Goal: Task Accomplishment & Management: Manage account settings

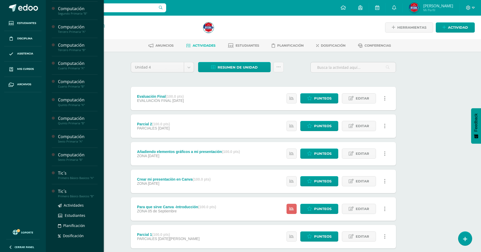
click at [77, 198] on div "Primero Básico Basicos "B"" at bounding box center [78, 196] width 40 height 4
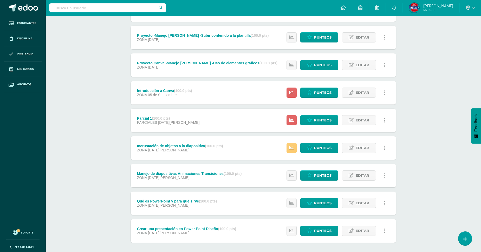
scroll to position [139, 0]
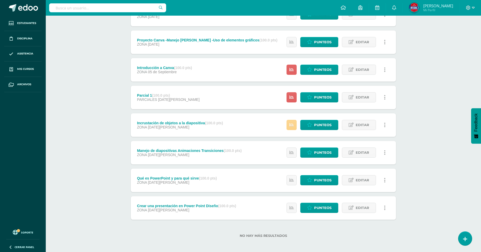
click at [293, 123] on icon at bounding box center [292, 125] width 4 height 4
click at [432, 140] on div "Tic´s Primero Básico Basicos "B" Herramientas Detalle de asistencias Actividad …" at bounding box center [263, 65] width 435 height 377
click at [290, 150] on icon at bounding box center [292, 152] width 4 height 4
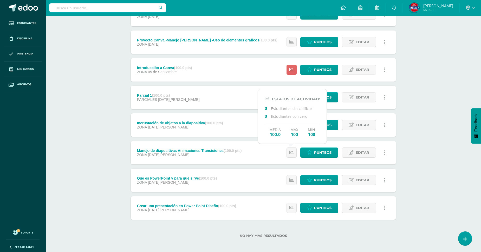
click at [418, 127] on div "Tic´s Primero Básico Basicos "B" Herramientas Detalle de asistencias Actividad …" at bounding box center [263, 65] width 435 height 377
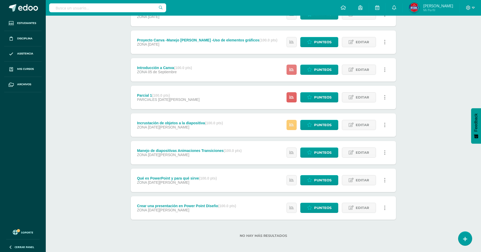
click at [291, 68] on icon at bounding box center [292, 69] width 4 height 4
click at [292, 94] on link at bounding box center [292, 97] width 10 height 10
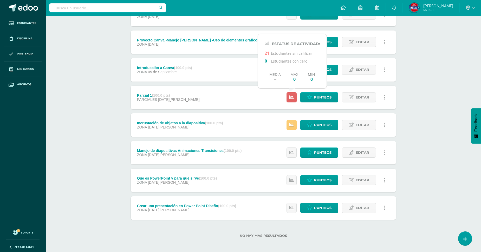
click at [425, 90] on div "Tic´s Primero Básico Basicos "B" Herramientas Detalle de asistencias Actividad …" at bounding box center [263, 65] width 435 height 377
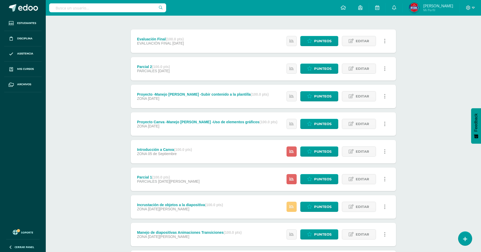
scroll to position [52, 0]
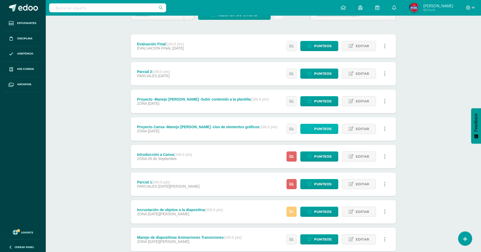
click at [322, 129] on span "Punteos" at bounding box center [322, 129] width 17 height 10
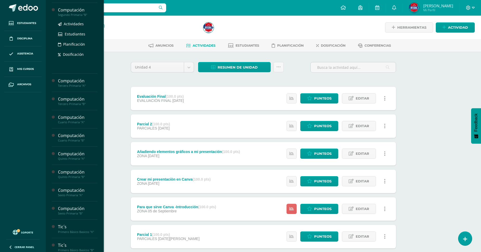
scroll to position [173, 0]
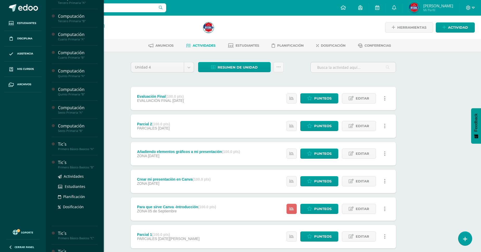
click at [72, 169] on div "Primero Básico Basicos "B"" at bounding box center [78, 167] width 40 height 4
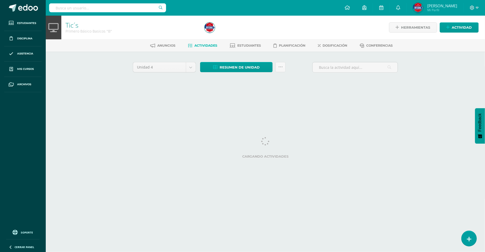
click at [470, 236] on icon at bounding box center [469, 239] width 5 height 6
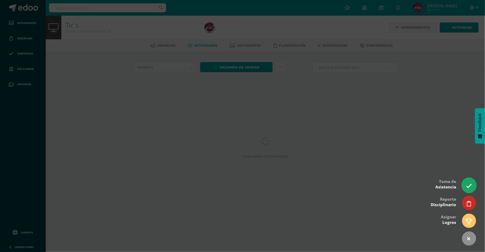
click at [467, 183] on icon at bounding box center [469, 186] width 6 height 6
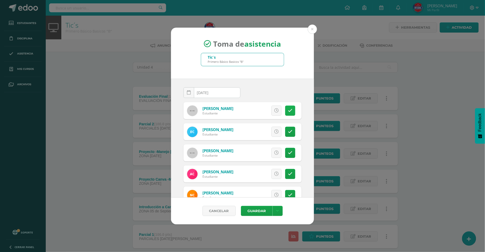
click at [288, 110] on icon at bounding box center [290, 110] width 4 height 4
click at [286, 148] on link at bounding box center [290, 153] width 10 height 10
click at [288, 174] on icon at bounding box center [290, 173] width 4 height 4
click at [285, 149] on link at bounding box center [290, 153] width 10 height 10
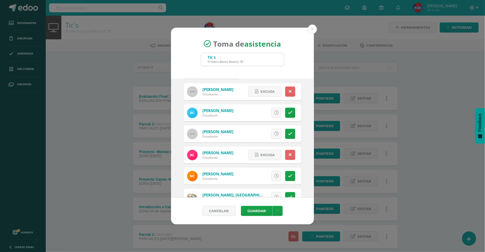
scroll to position [29, 0]
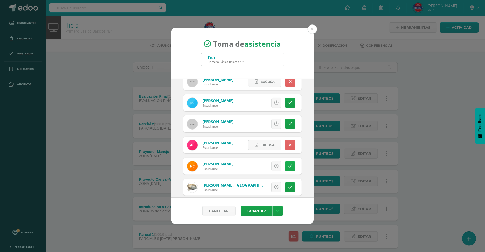
click at [288, 167] on icon at bounding box center [290, 166] width 4 height 4
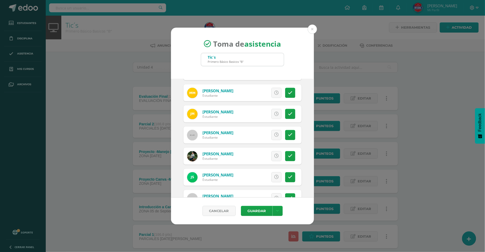
scroll to position [351, 0]
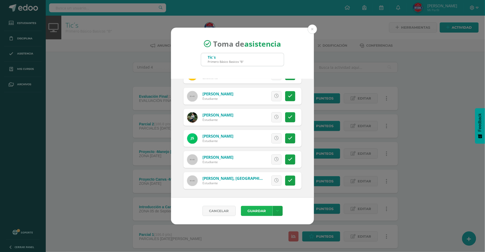
click at [256, 210] on button "Guardar" at bounding box center [257, 211] width 32 height 10
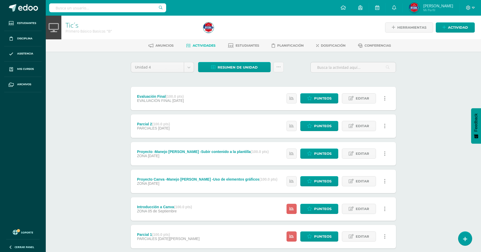
scroll to position [139, 0]
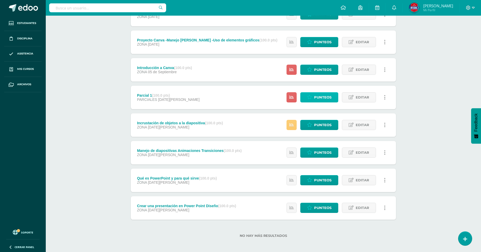
click at [318, 98] on span "Punteos" at bounding box center [322, 97] width 17 height 10
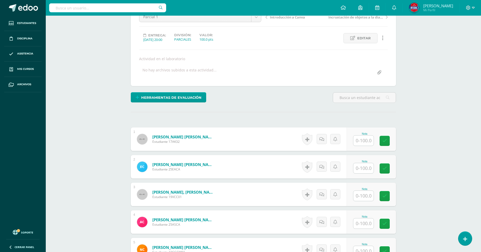
scroll to position [145, 0]
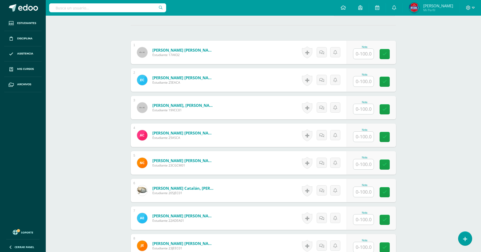
click at [369, 55] on input "text" at bounding box center [364, 54] width 20 height 10
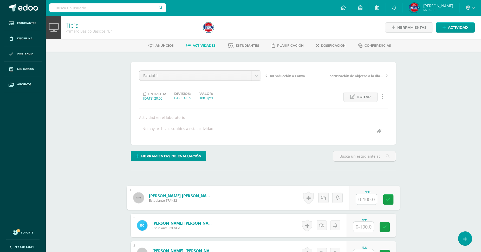
scroll to position [116, 0]
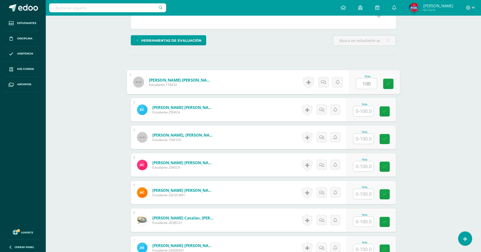
type input "100"
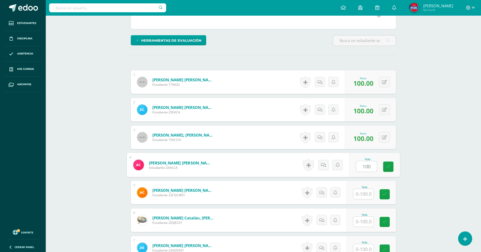
type input "100"
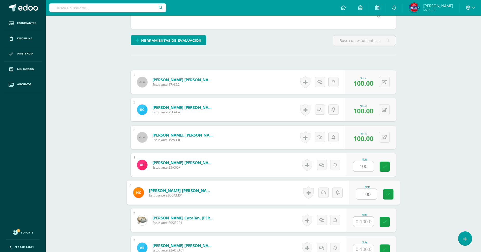
type input "100"
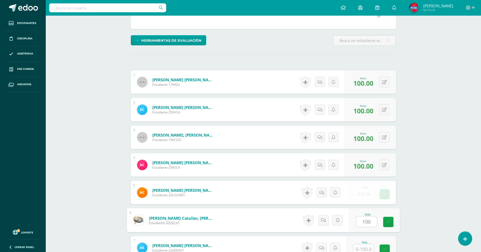
type input "100"
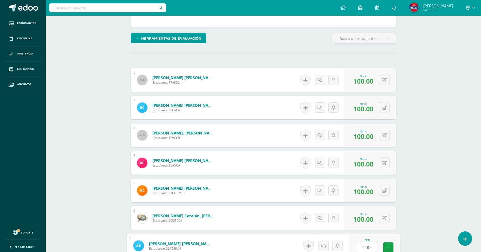
type input "100"
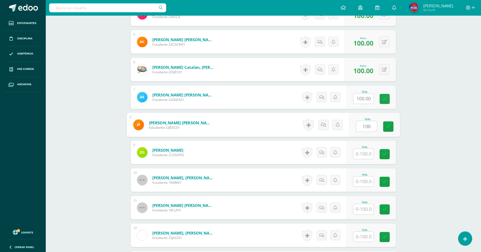
type input "100"
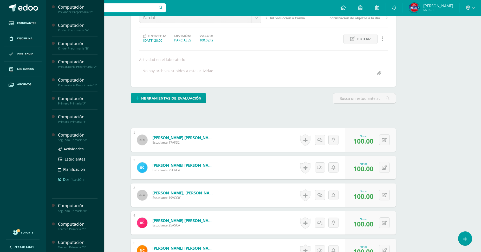
scroll to position [202, 0]
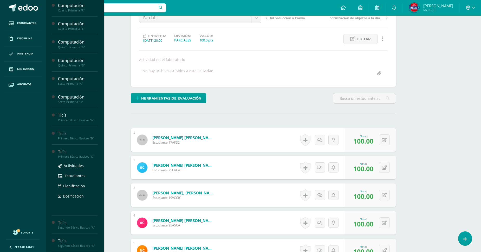
type input "100"
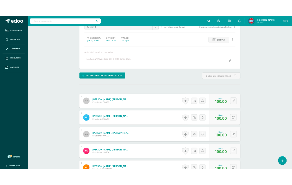
scroll to position [0, 0]
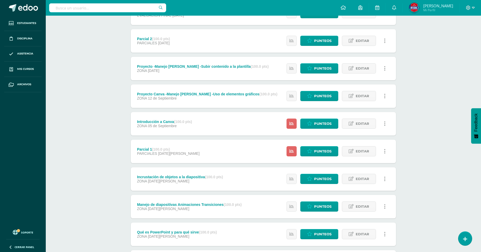
scroll to position [54, 0]
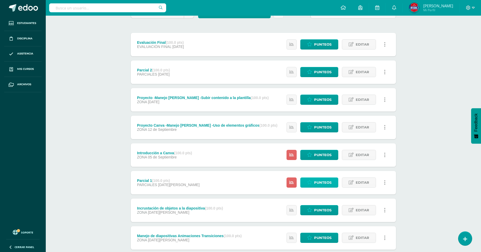
click at [330, 185] on span "Punteos" at bounding box center [322, 182] width 17 height 10
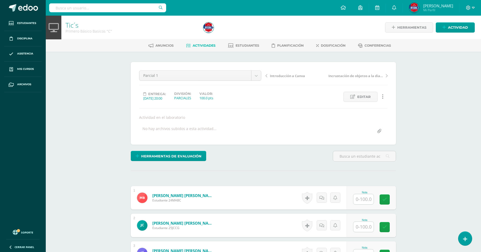
scroll to position [0, 0]
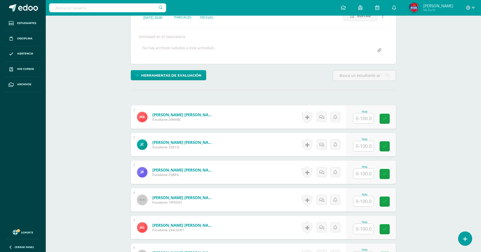
scroll to position [87, 0]
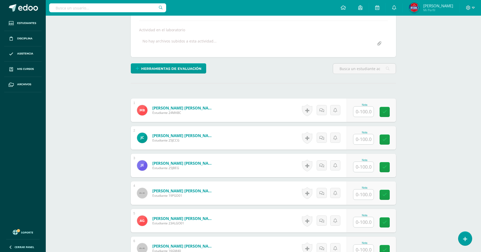
click at [367, 110] on input "text" at bounding box center [364, 111] width 20 height 10
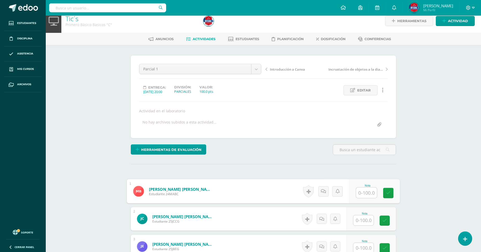
scroll to position [1, 0]
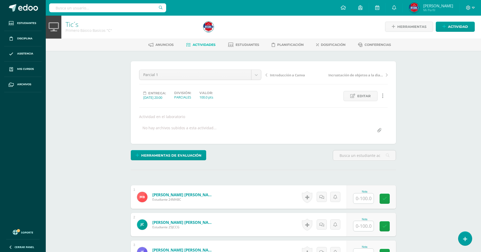
click at [206, 47] on link "Actividades" at bounding box center [200, 45] width 29 height 8
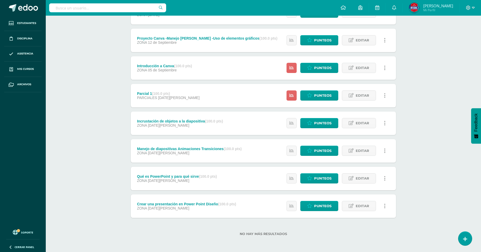
scroll to position [83, 0]
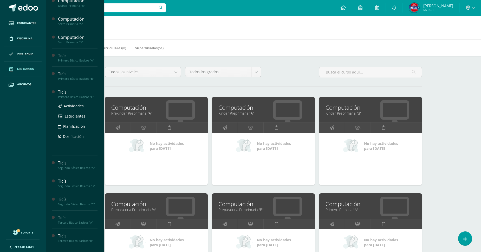
scroll to position [289, 0]
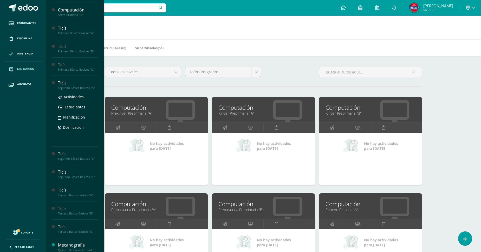
click at [79, 86] on div "Tic´s" at bounding box center [78, 83] width 40 height 6
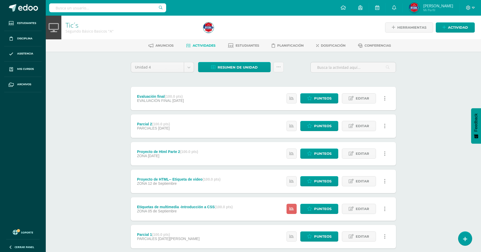
click at [108, 83] on div "Tic´s Segundo Básico Basicos "A" Herramientas Detalle de asistencias Actividad …" at bounding box center [263, 204] width 435 height 377
click at [202, 214] on div "Etiquetas de multimedia -Introducción a CSS (100.0 pts) ZONA [DATE][GEOGRAPHIC_…" at bounding box center [185, 208] width 108 height 23
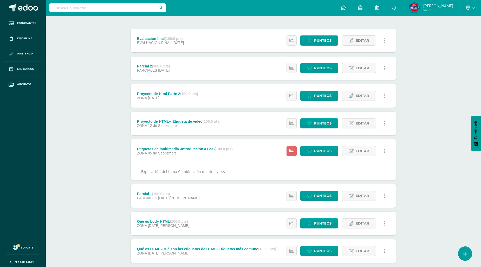
scroll to position [143, 0]
